Goal: Navigation & Orientation: Find specific page/section

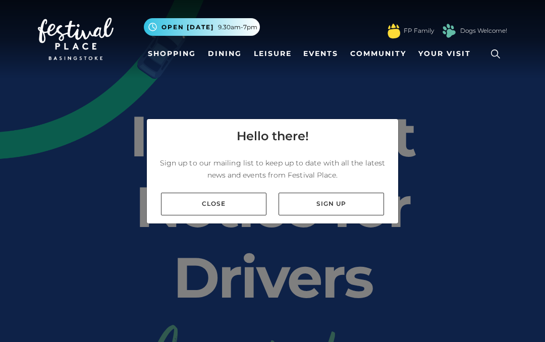
click at [226, 203] on link "Close" at bounding box center [214, 204] width 106 height 23
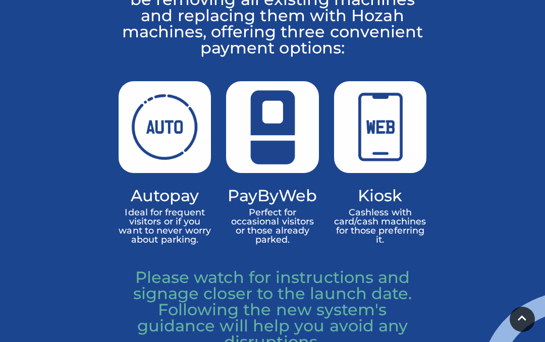
scroll to position [800, 0]
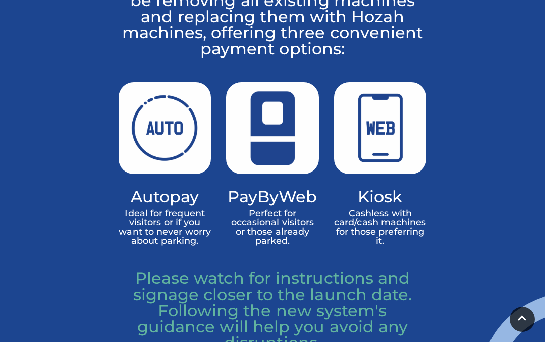
click at [274, 175] on img at bounding box center [272, 128] width 92 height 92
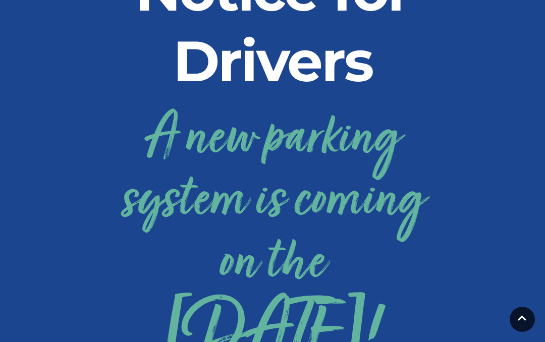
scroll to position [214, 0]
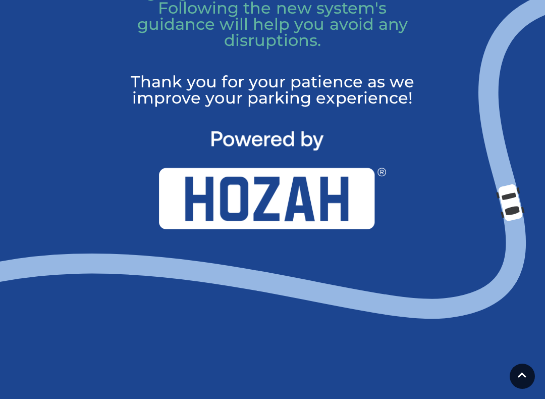
scroll to position [1105, 0]
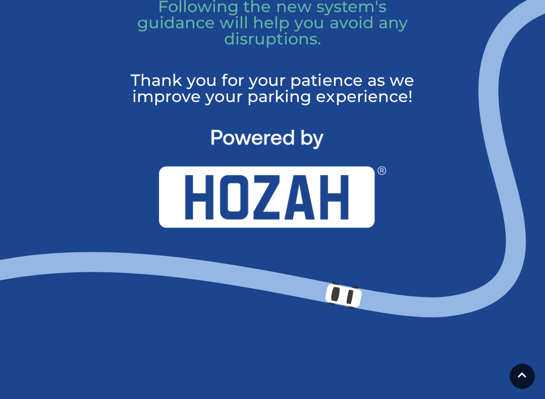
click at [275, 228] on img at bounding box center [272, 179] width 227 height 98
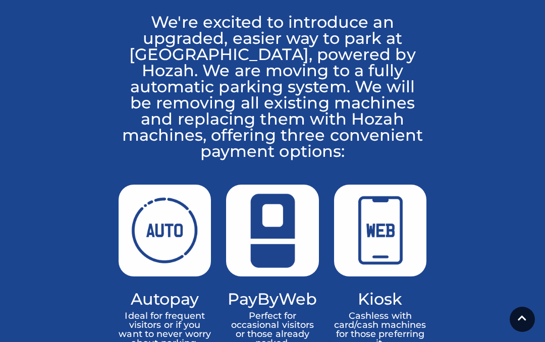
scroll to position [692, 0]
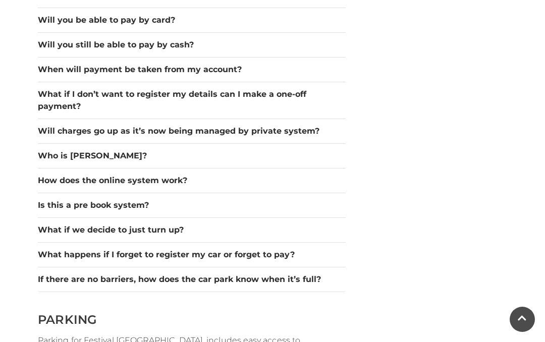
scroll to position [899, 0]
